Goal: Information Seeking & Learning: Learn about a topic

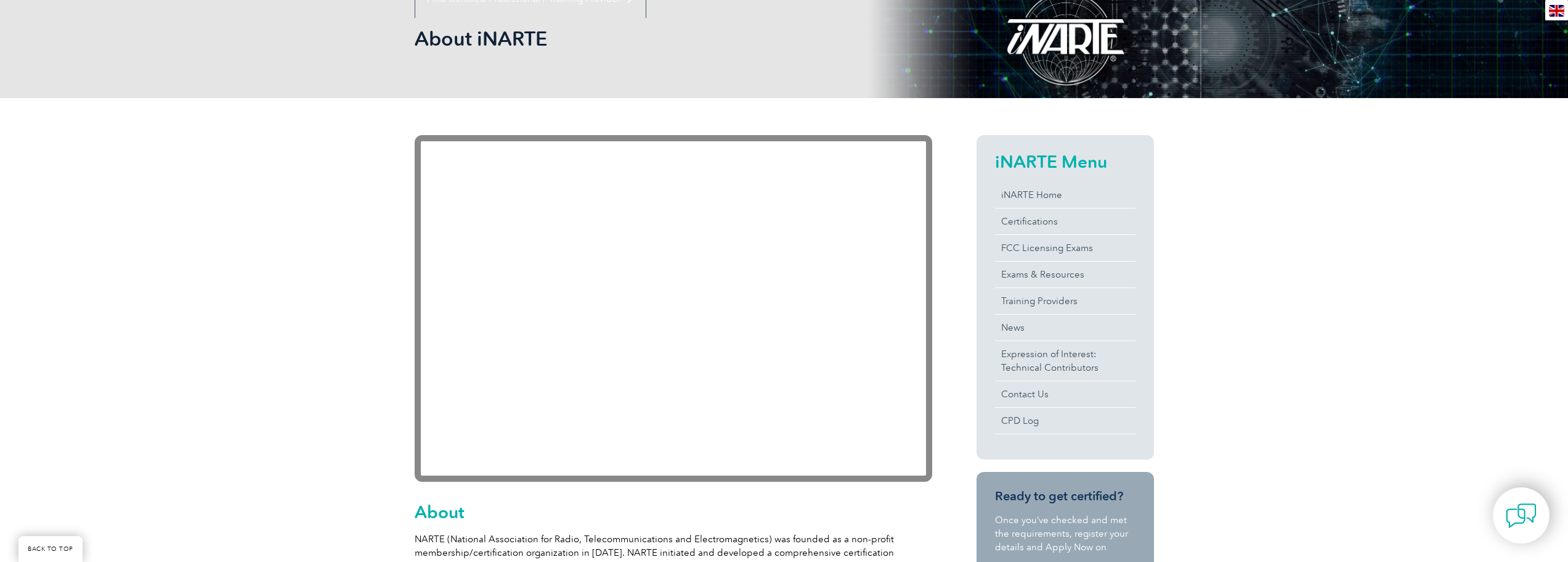
scroll to position [185, 0]
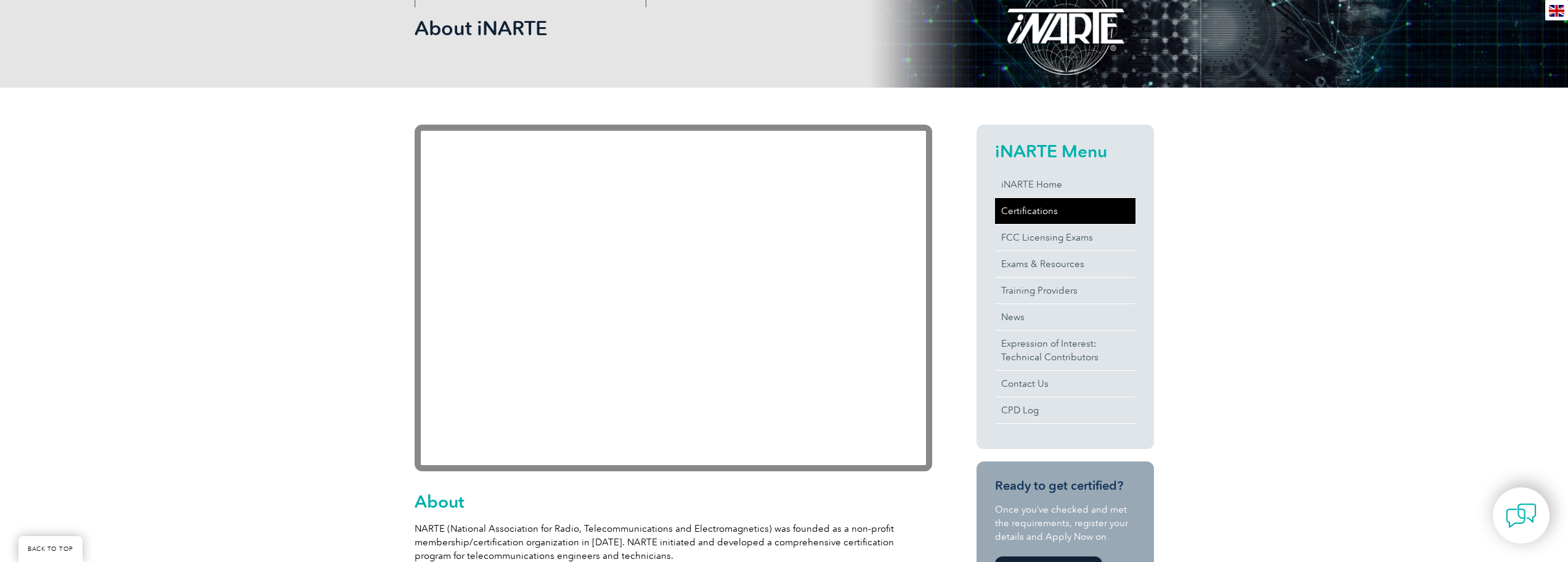
click at [1037, 210] on link "Certifications" at bounding box center [1066, 211] width 141 height 26
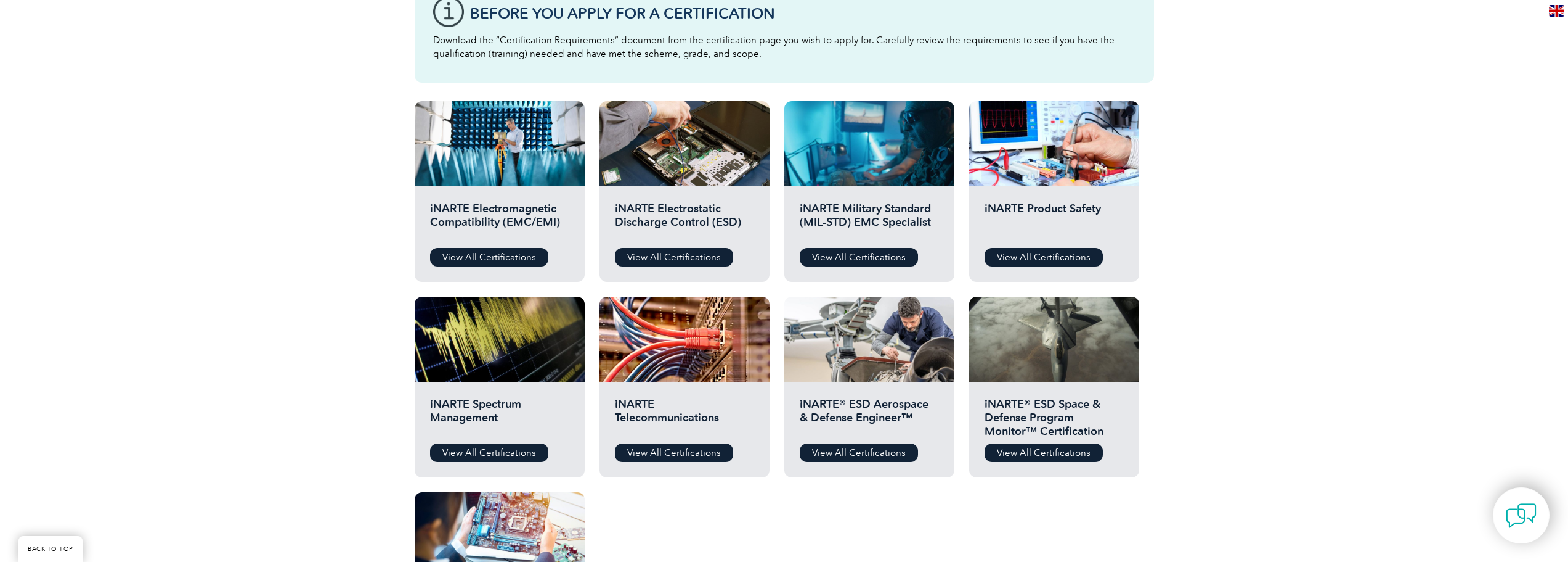
scroll to position [370, 0]
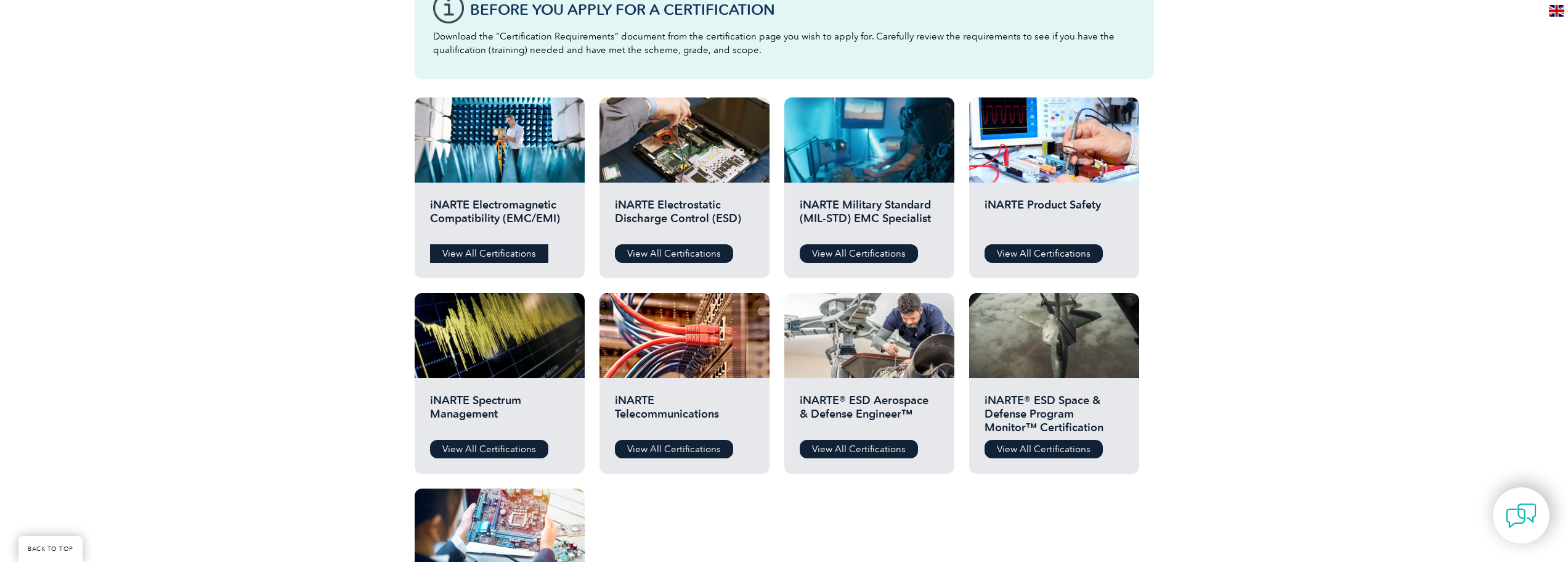
click at [498, 248] on link "View All Certifications" at bounding box center [489, 254] width 118 height 18
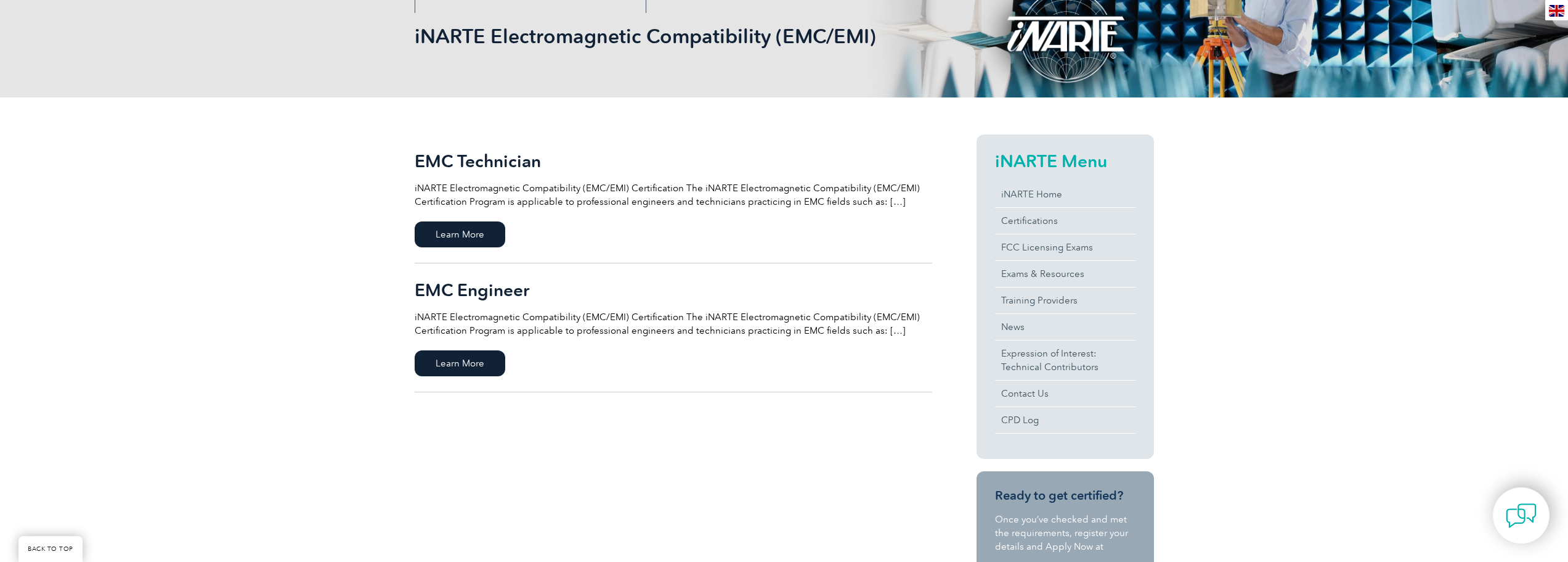
scroll to position [185, 0]
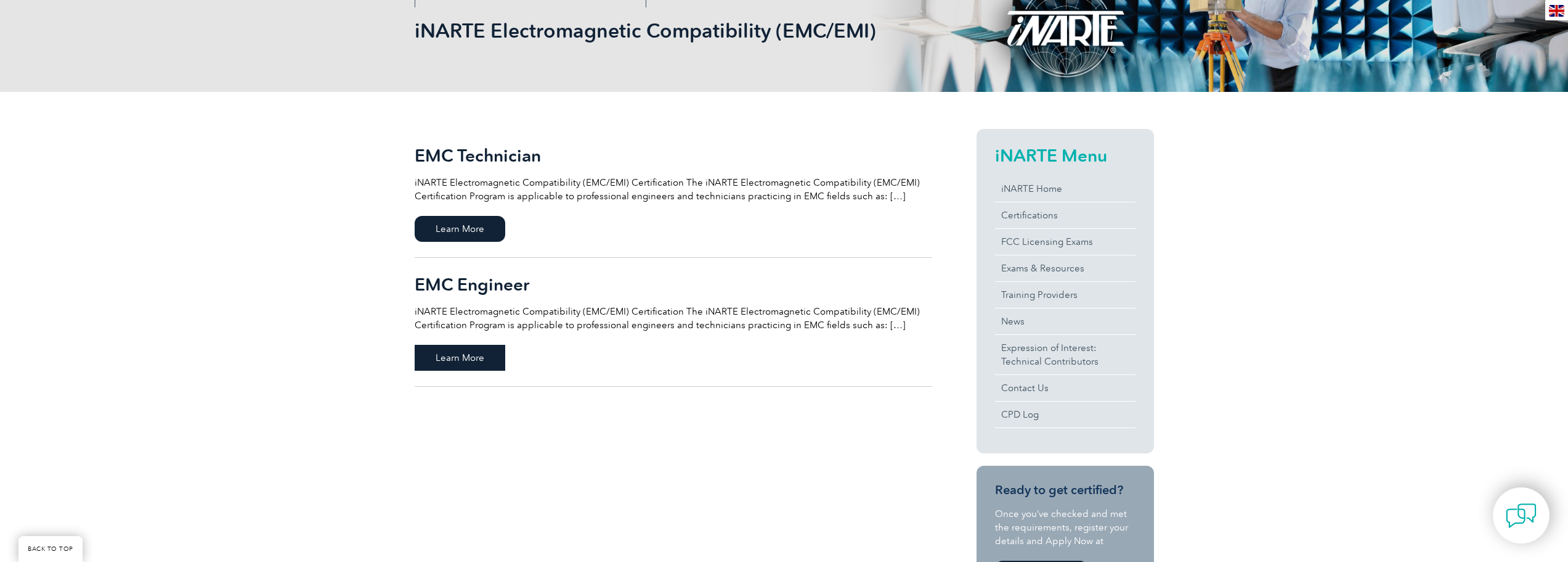
click at [481, 360] on span "Learn More" at bounding box center [460, 357] width 91 height 26
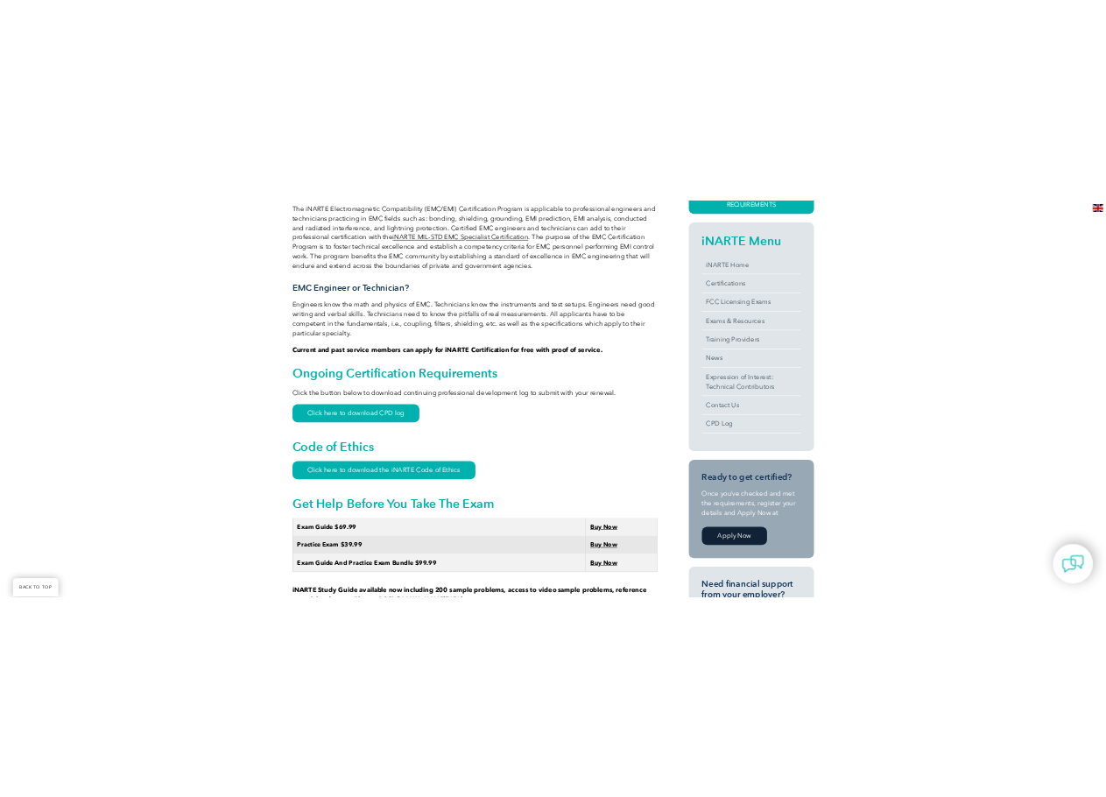
scroll to position [88, 0]
